Goal: Task Accomplishment & Management: Use online tool/utility

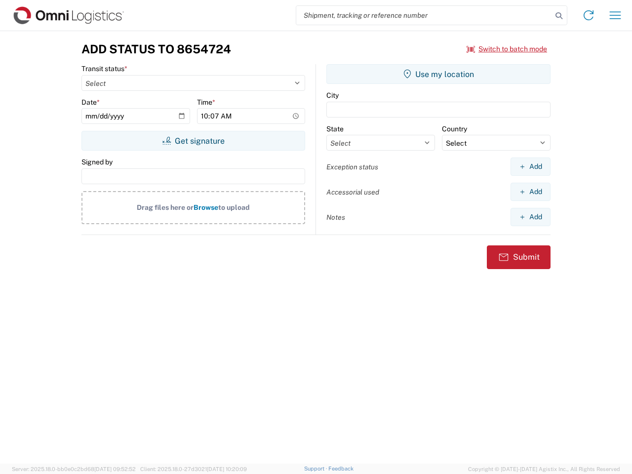
click at [424, 15] on input "search" at bounding box center [424, 15] width 256 height 19
click at [559, 16] on icon at bounding box center [559, 16] width 14 height 14
click at [588, 15] on icon at bounding box center [588, 15] width 16 height 16
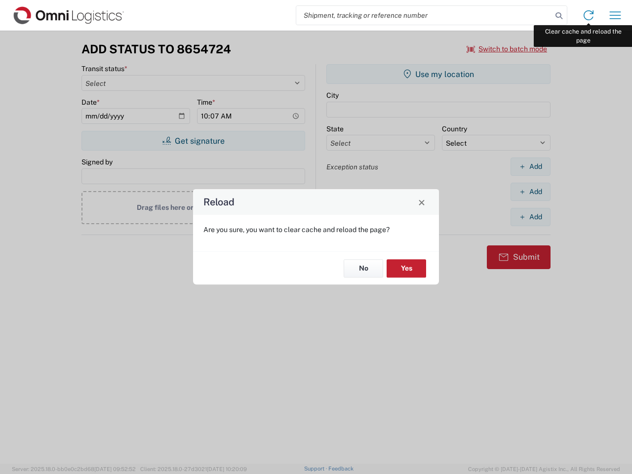
click at [615, 15] on div "Reload Are you sure, you want to clear cache and reload the page? No Yes" at bounding box center [316, 237] width 632 height 474
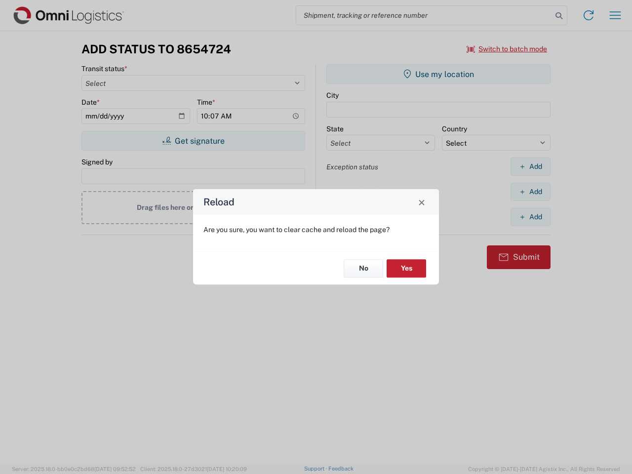
click at [507, 49] on div "Reload Are you sure, you want to clear cache and reload the page? No Yes" at bounding box center [316, 237] width 632 height 474
click at [193, 141] on div "Reload Are you sure, you want to clear cache and reload the page? No Yes" at bounding box center [316, 237] width 632 height 474
click at [438, 74] on div "Reload Are you sure, you want to clear cache and reload the page? No Yes" at bounding box center [316, 237] width 632 height 474
click at [530, 166] on div "Reload Are you sure, you want to clear cache and reload the page? No Yes" at bounding box center [316, 237] width 632 height 474
click at [530, 191] on div "Reload Are you sure, you want to clear cache and reload the page? No Yes" at bounding box center [316, 237] width 632 height 474
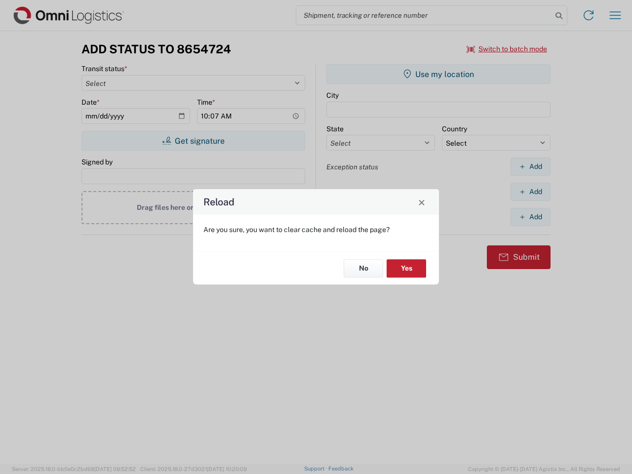
click at [530, 217] on div "Reload Are you sure, you want to clear cache and reload the page? No Yes" at bounding box center [316, 237] width 632 height 474
